Goal: Use online tool/utility

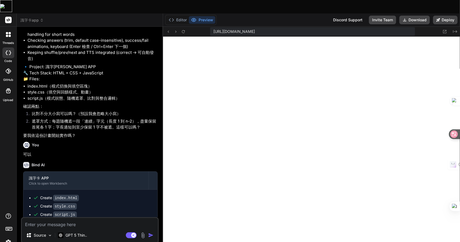
scroll to position [518, 0]
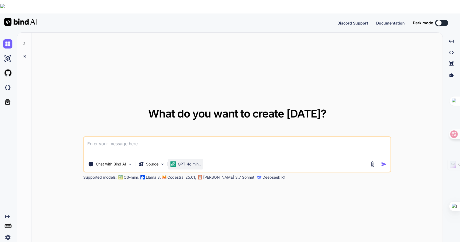
click at [189, 159] on div "GPT-4o min.." at bounding box center [185, 164] width 35 height 11
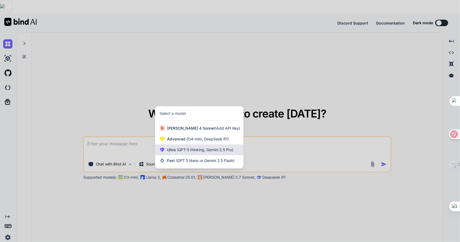
click at [222, 147] on span "(GPT-5 thinking, Gemini 2.5 Pro)" at bounding box center [205, 149] width 58 height 5
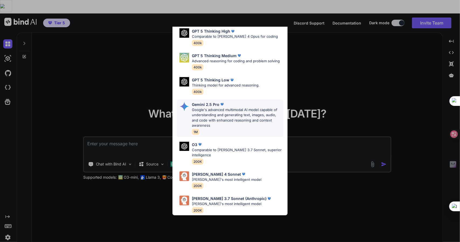
type textarea "x"
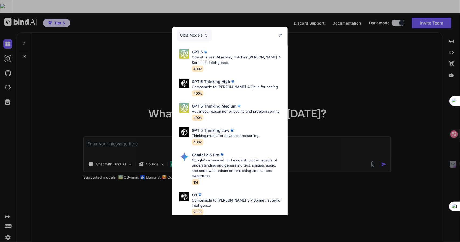
click at [363, 76] on div "Ultra Models GPT 5 OpenAI's best AI model, matches Claude 4 Sonnet in Intellige…" at bounding box center [230, 121] width 460 height 242
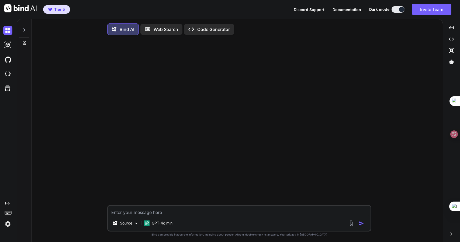
type textarea "x"
